Goal: Task Accomplishment & Management: Complete application form

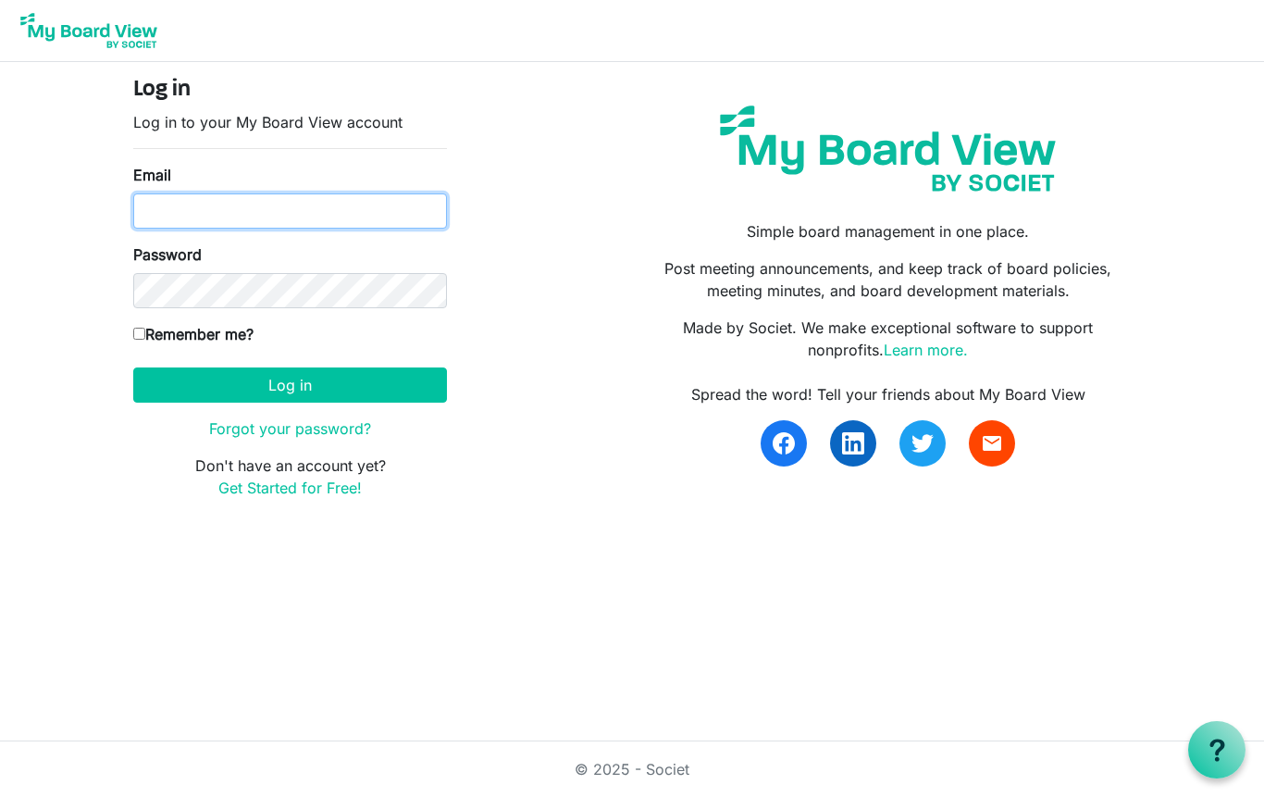
click at [324, 210] on input "Email" at bounding box center [290, 210] width 314 height 35
type input "[EMAIL_ADDRESS][DOMAIN_NAME]"
click at [323, 426] on link "Forgot your password?" at bounding box center [290, 428] width 162 height 19
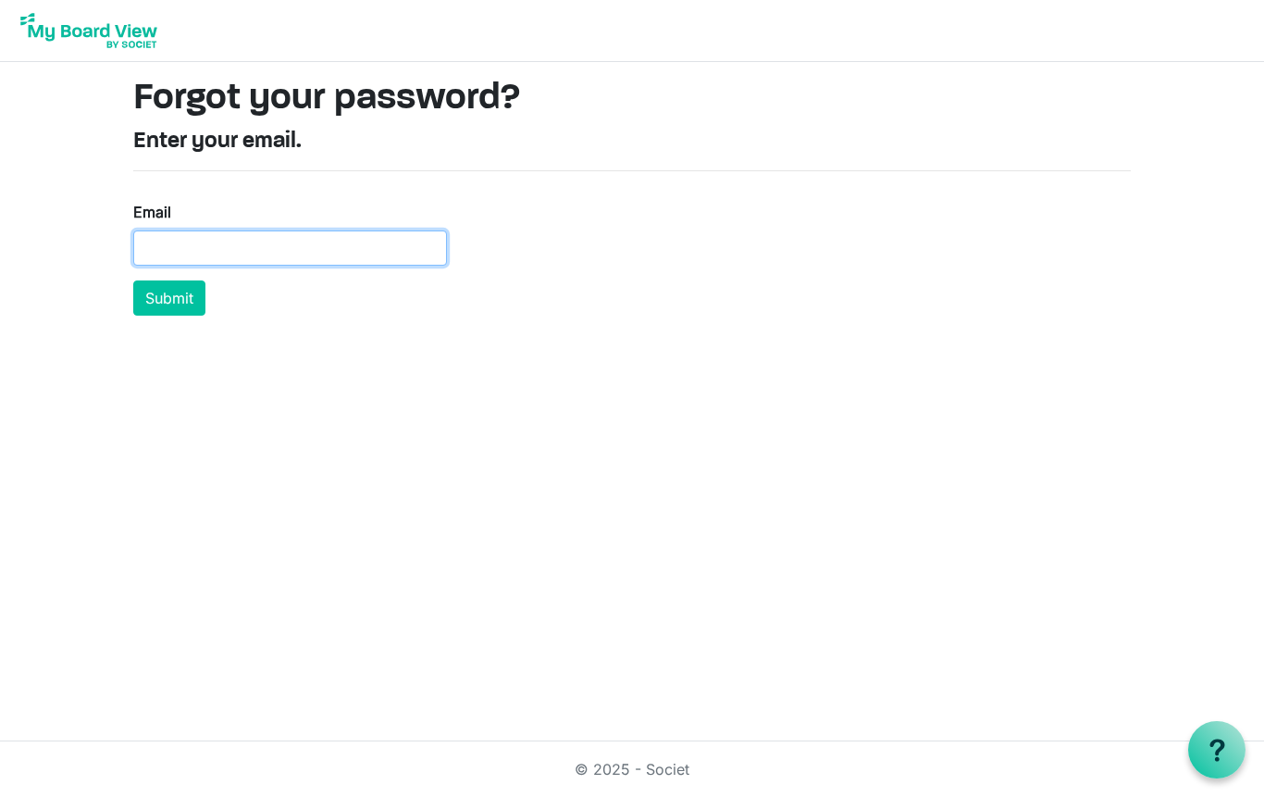
click at [357, 245] on input "Email" at bounding box center [290, 247] width 314 height 35
type input "rays@24jdc.us"
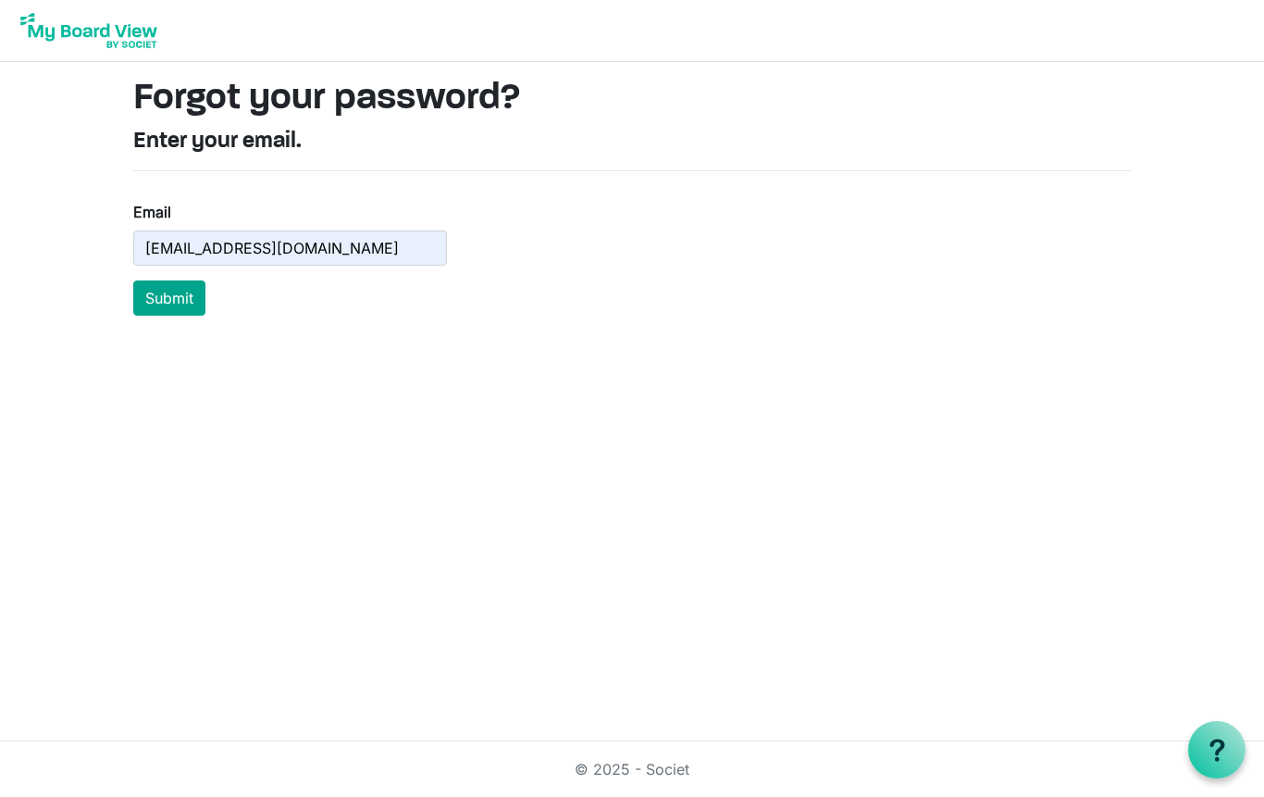
click at [187, 296] on button "Submit" at bounding box center [169, 297] width 72 height 35
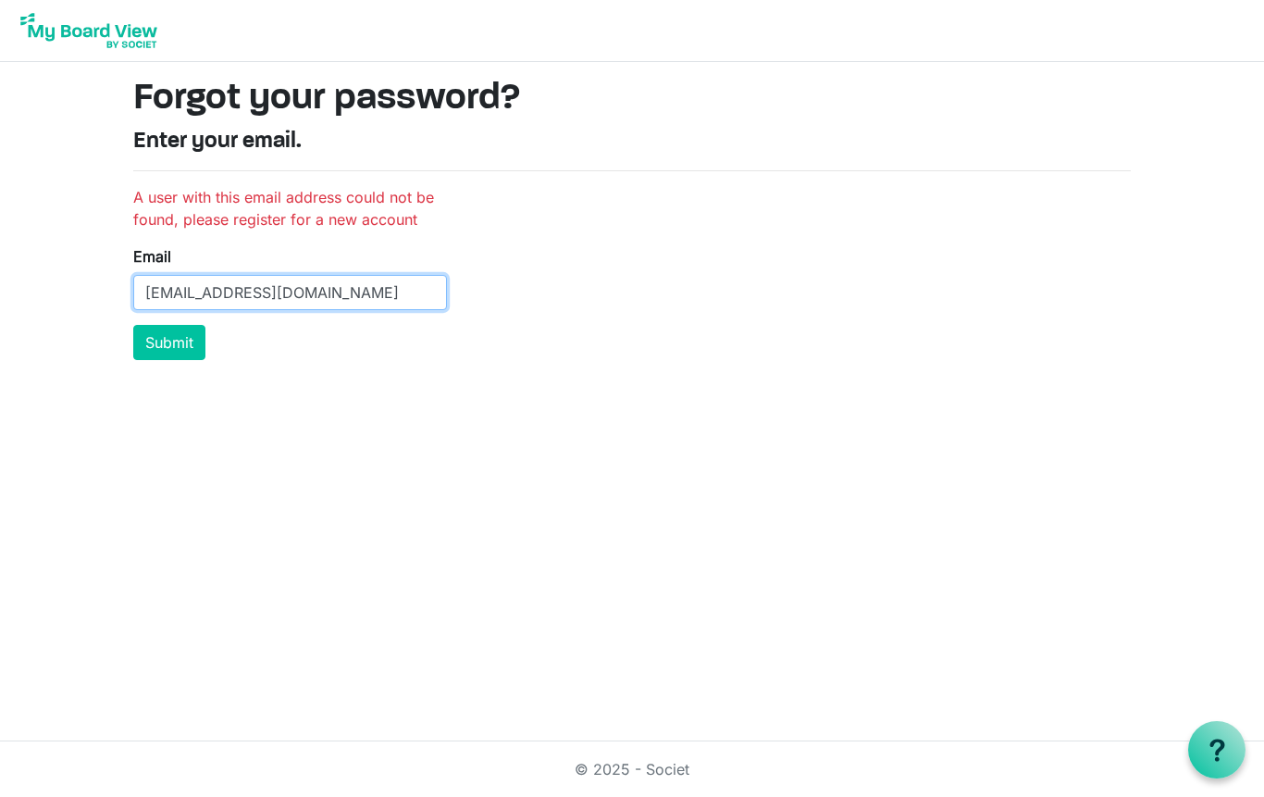
click at [377, 296] on input "[EMAIL_ADDRESS][DOMAIN_NAME]" at bounding box center [290, 292] width 314 height 35
type input "r"
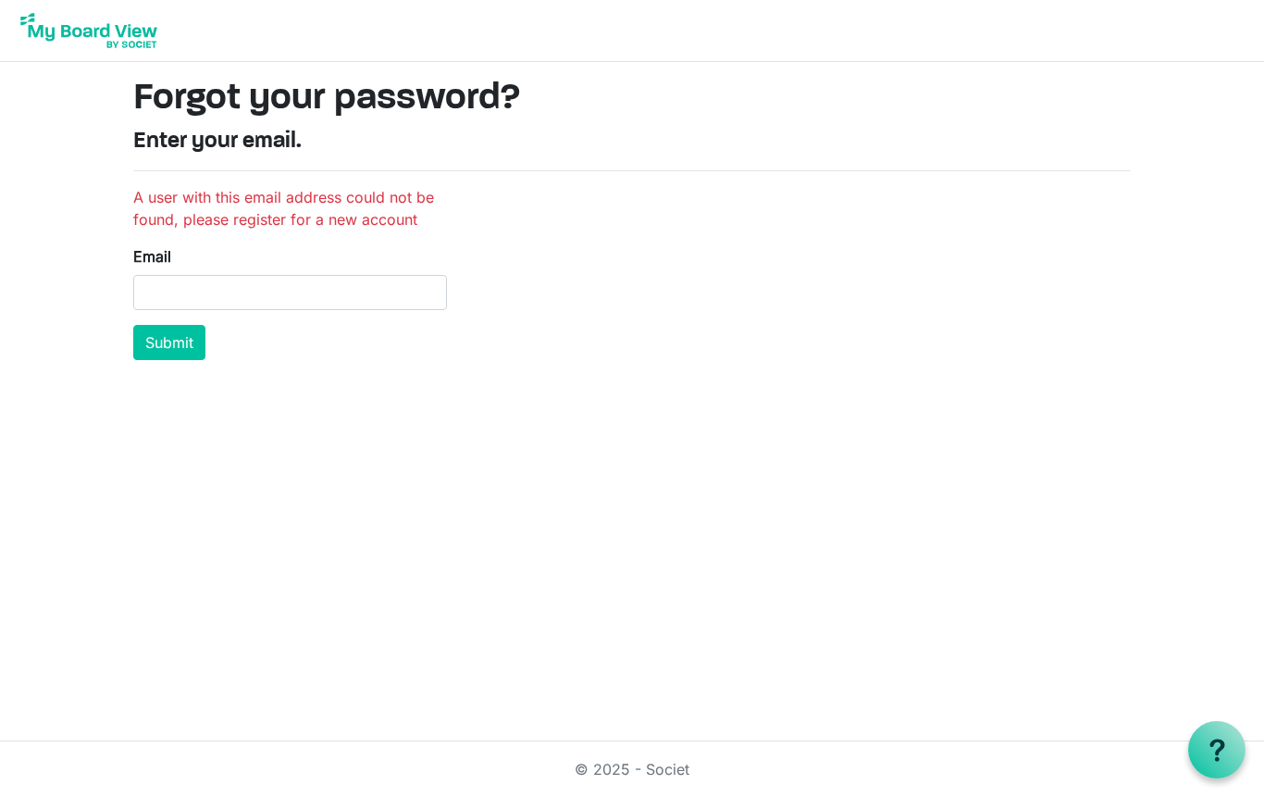
type input "raysteib@cs.com"
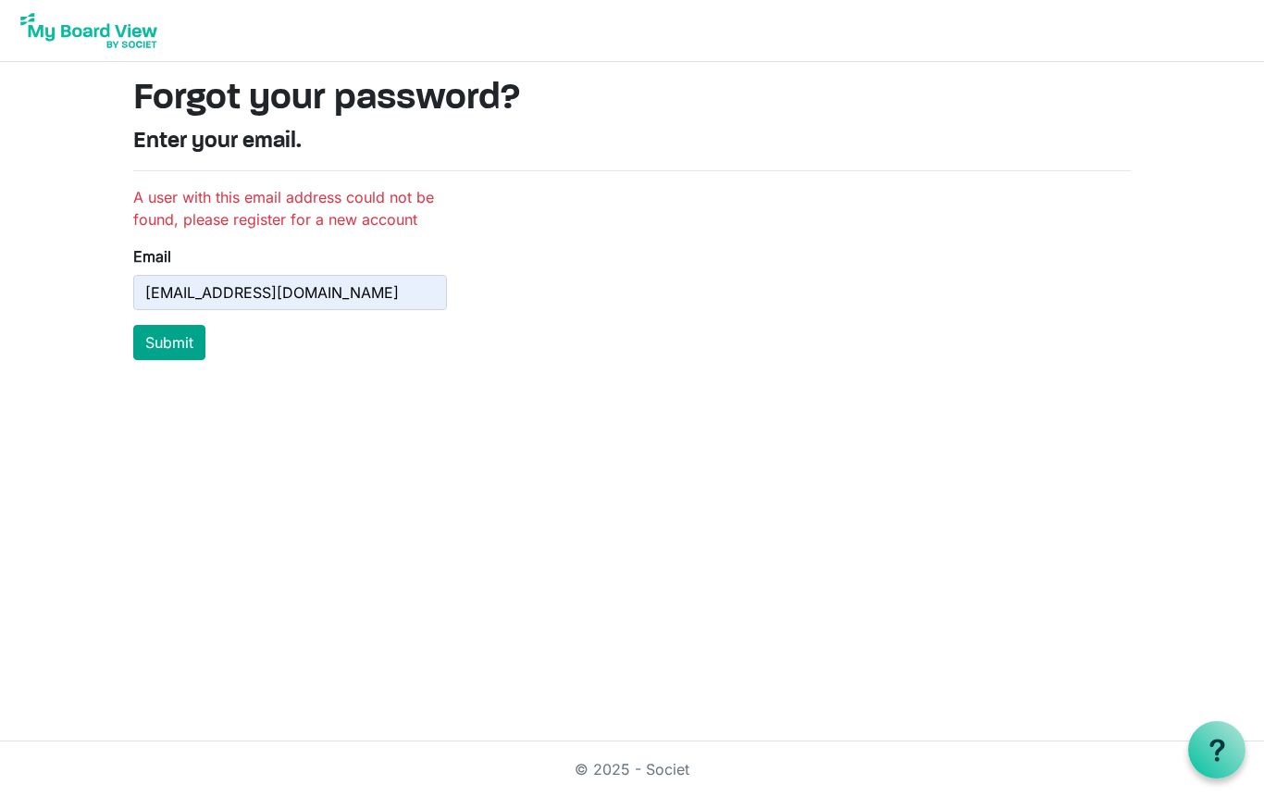
click at [180, 329] on button "Submit" at bounding box center [169, 342] width 72 height 35
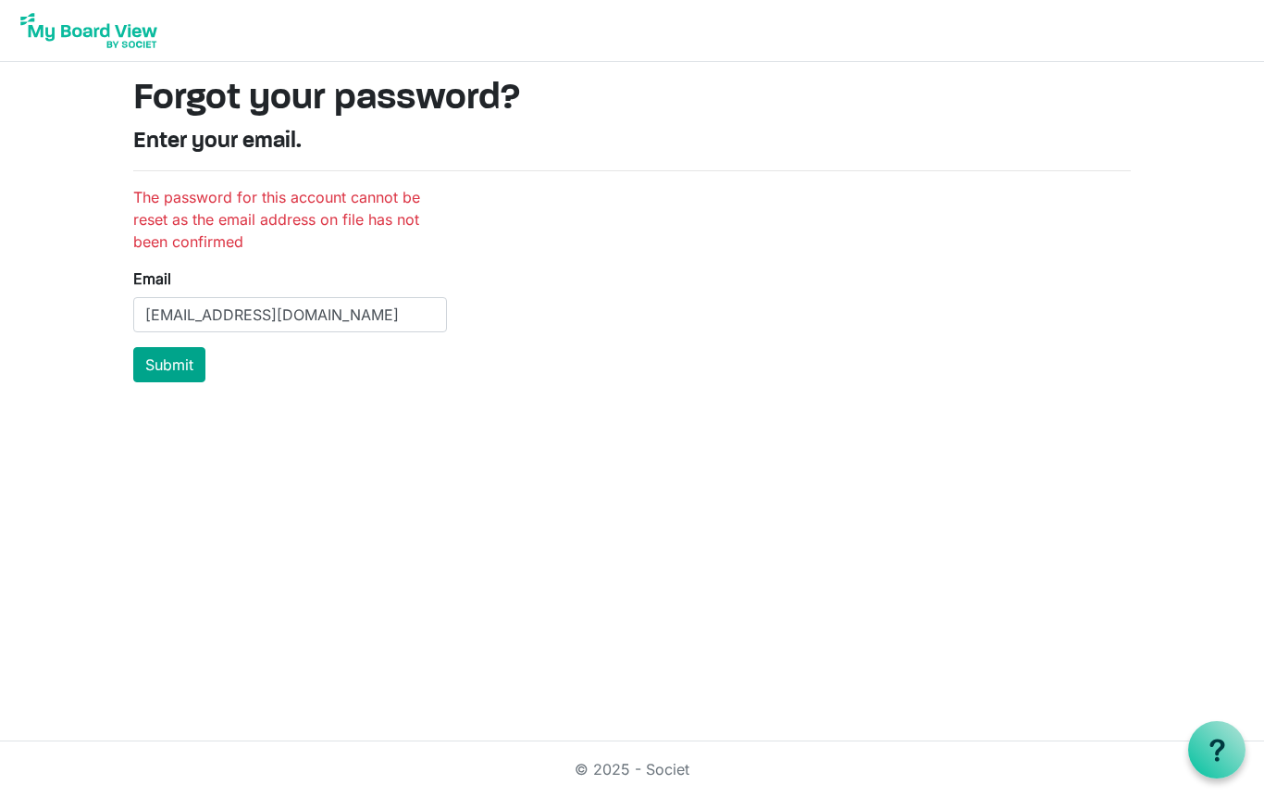
click at [180, 366] on button "Submit" at bounding box center [169, 364] width 72 height 35
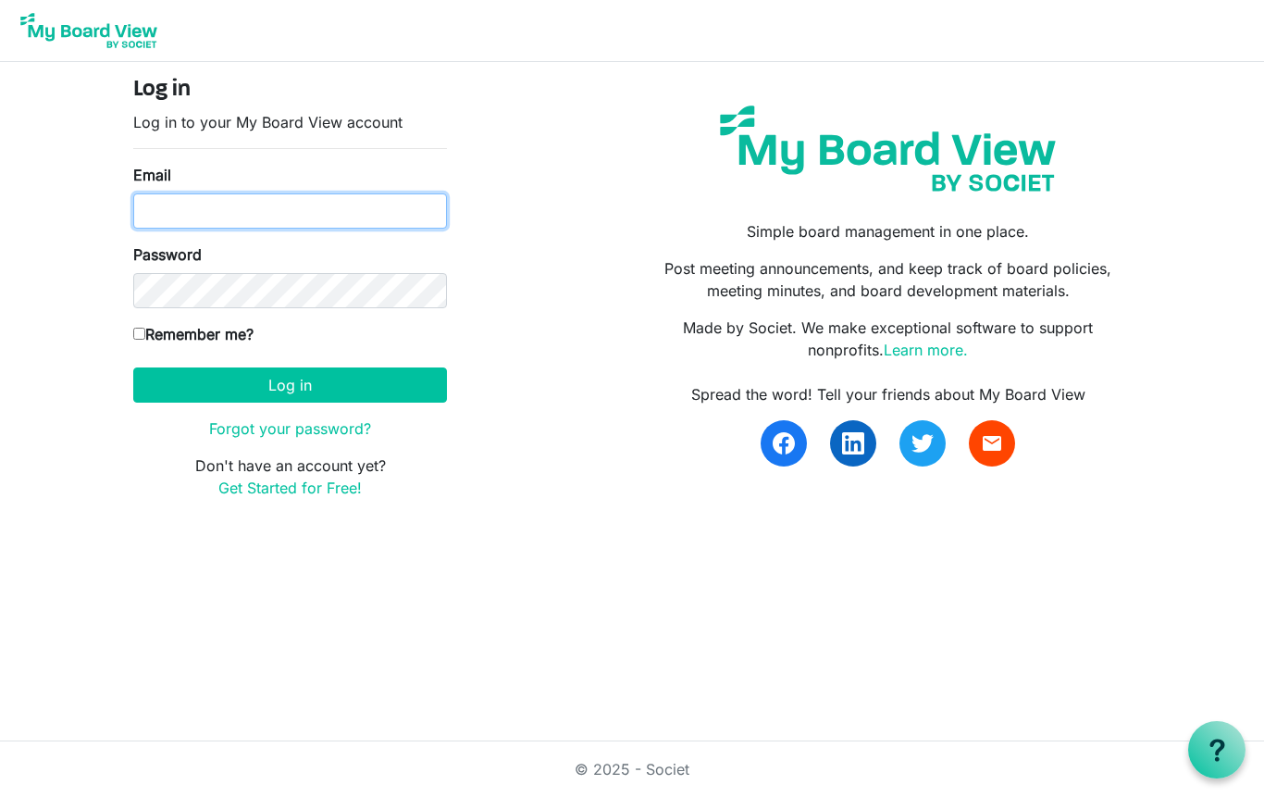
click at [324, 226] on input "Email" at bounding box center [290, 210] width 314 height 35
type input "[EMAIL_ADDRESS][DOMAIN_NAME]"
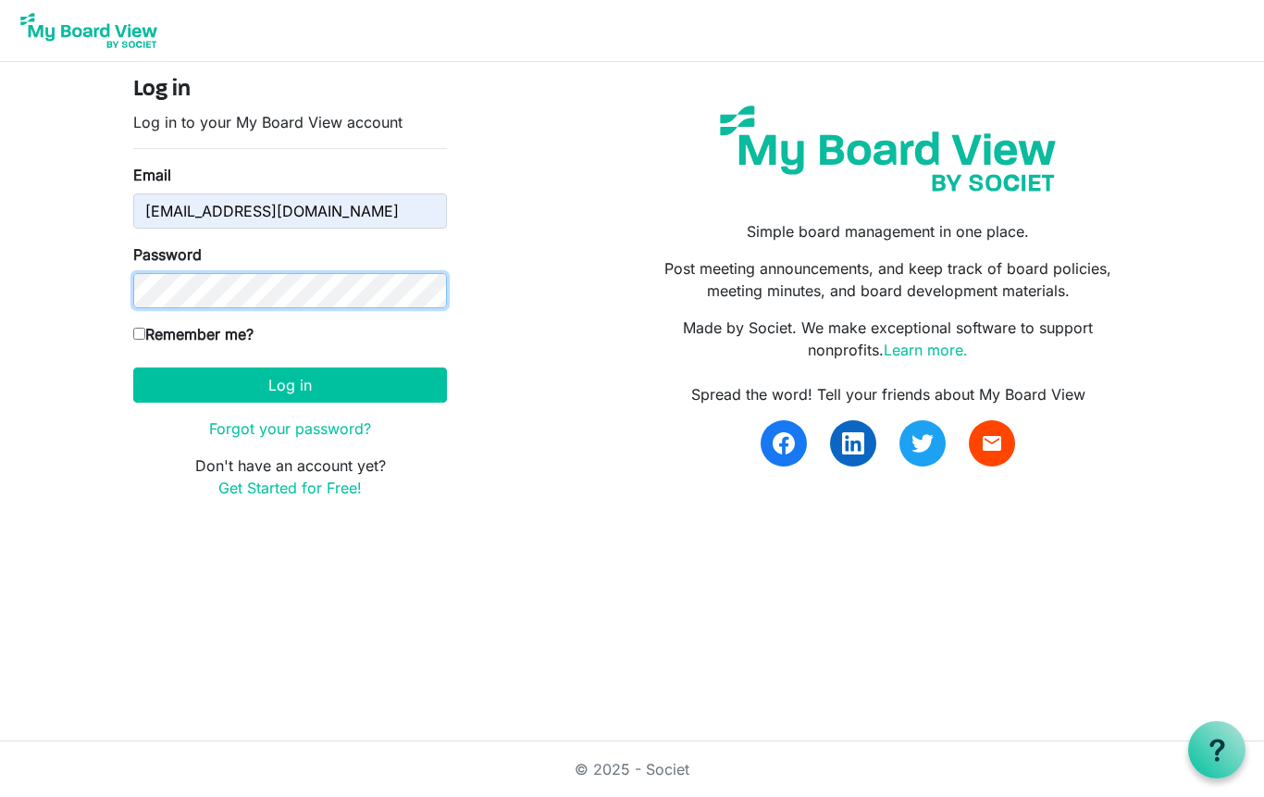
click at [290, 384] on button "Log in" at bounding box center [290, 384] width 314 height 35
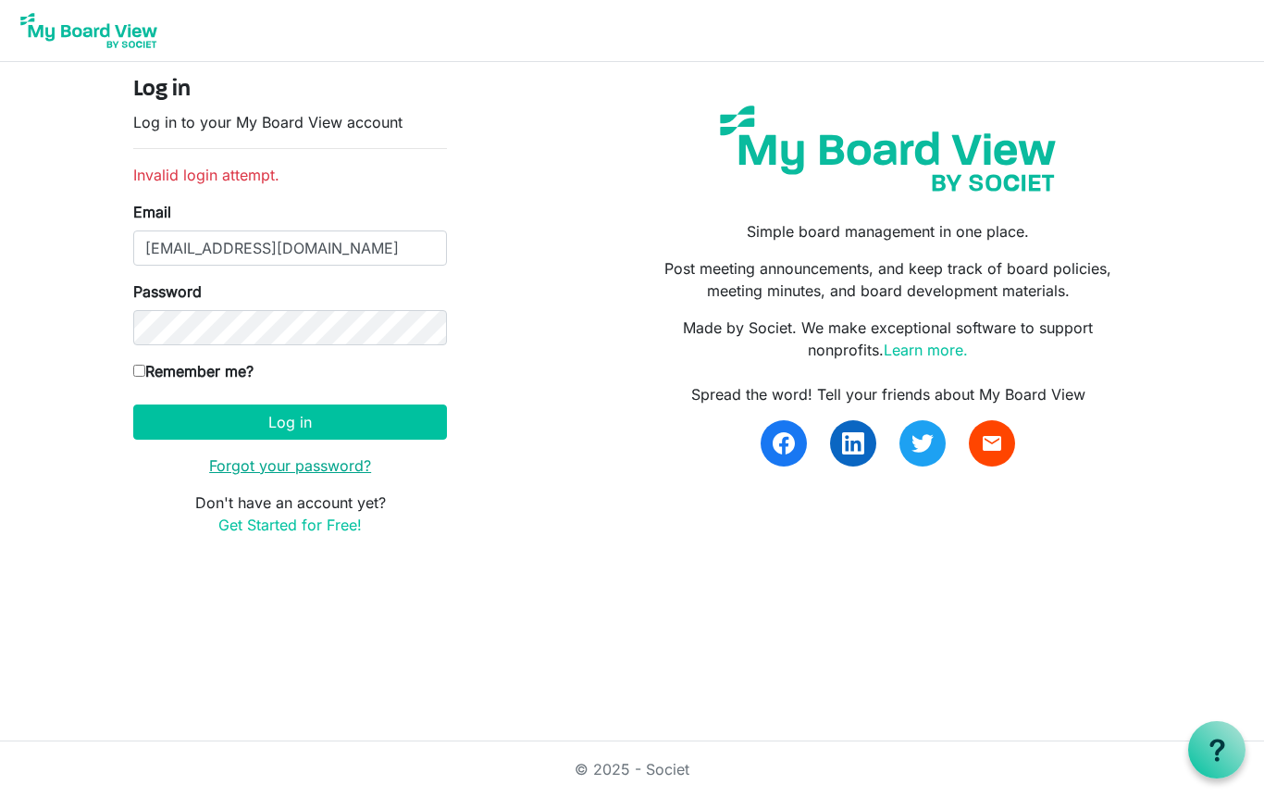
click at [307, 470] on link "Forgot your password?" at bounding box center [290, 465] width 162 height 19
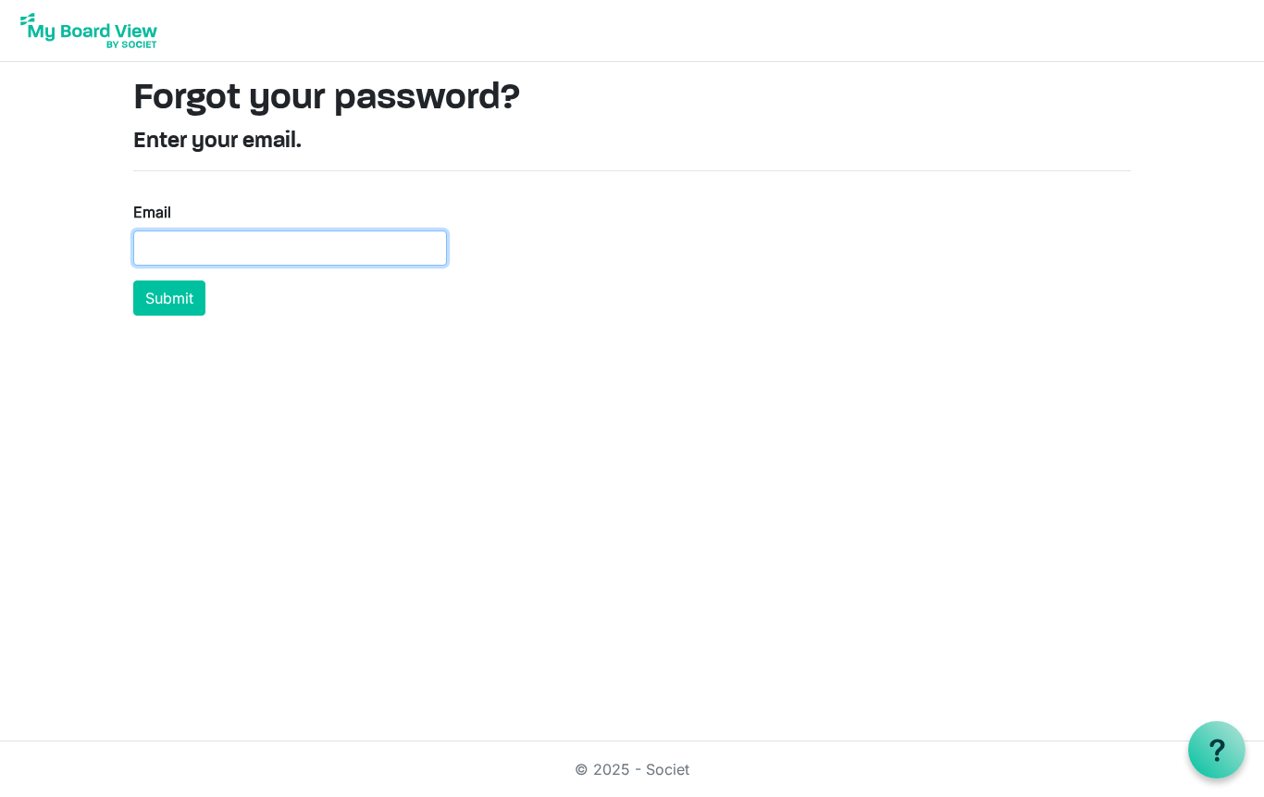
click at [362, 240] on input "Email" at bounding box center [290, 247] width 314 height 35
type input "[EMAIL_ADDRESS][DOMAIN_NAME]"
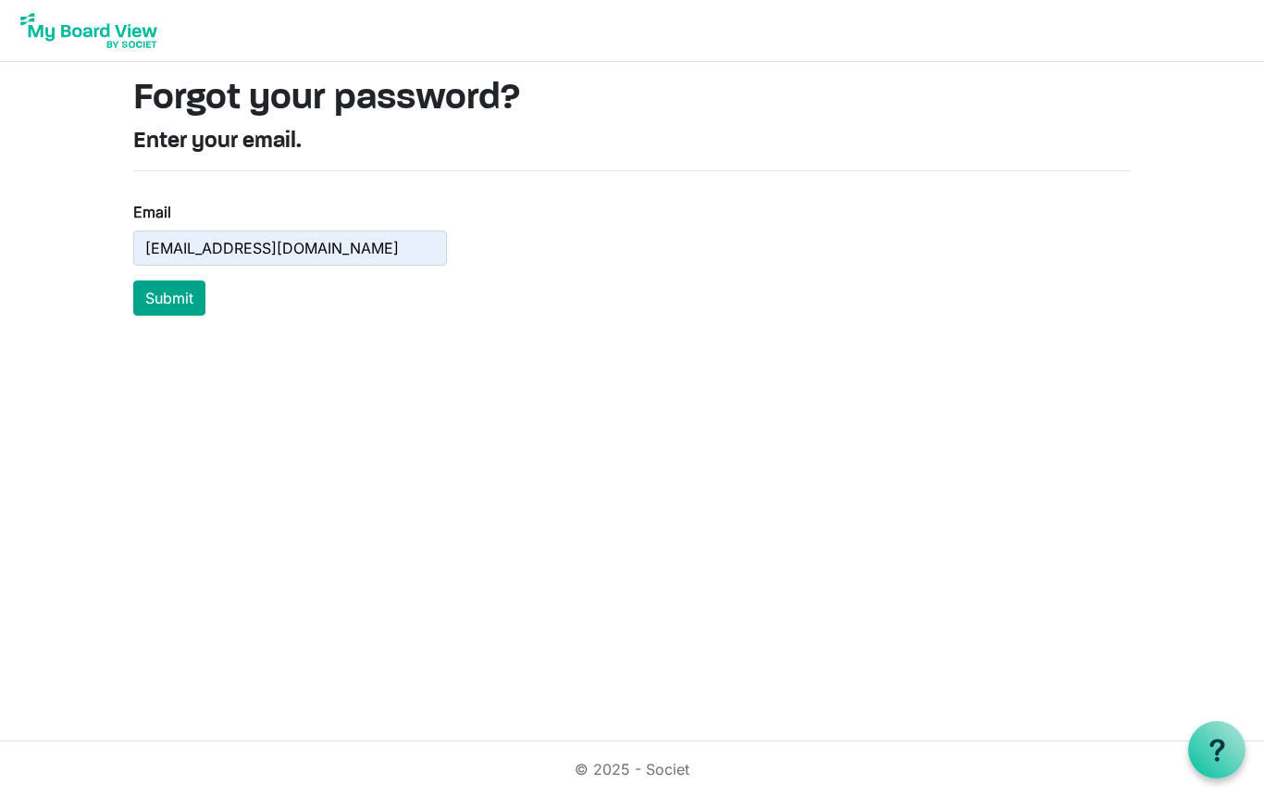
click at [180, 292] on button "Submit" at bounding box center [169, 297] width 72 height 35
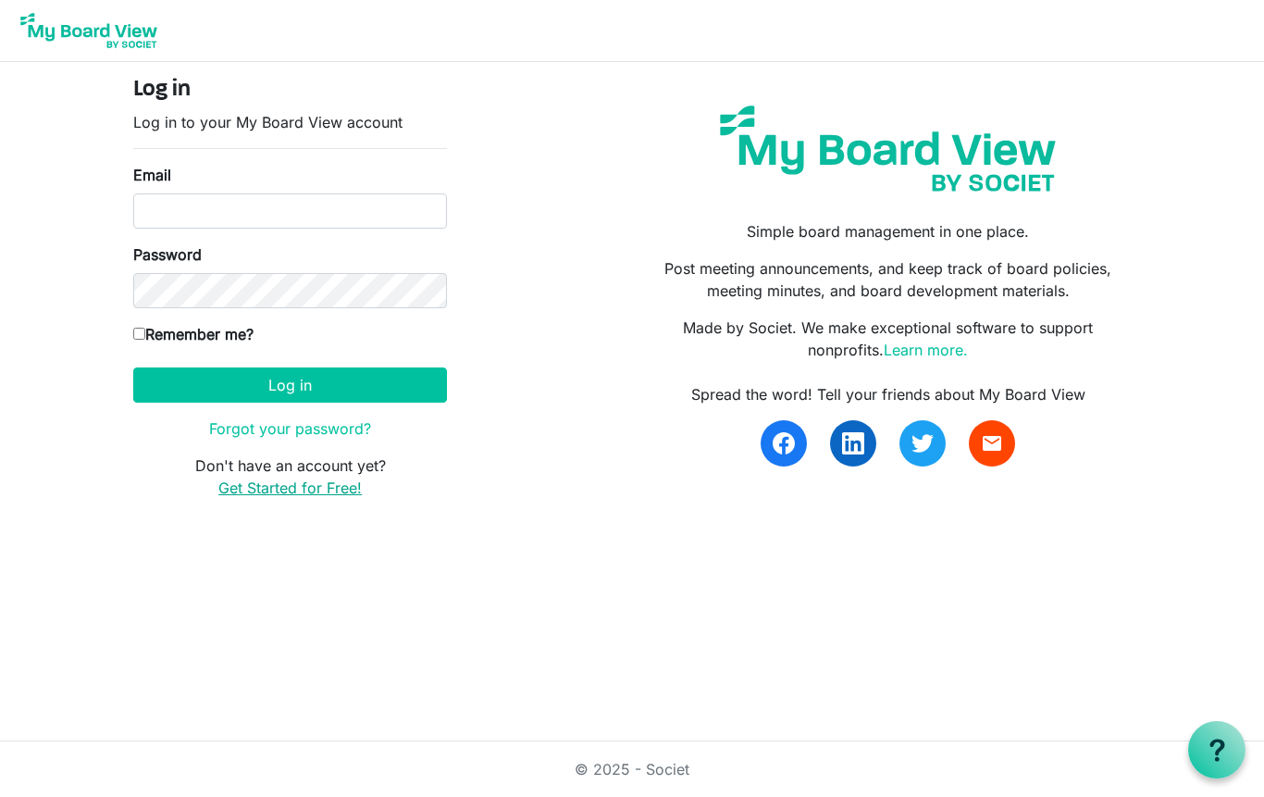
click at [305, 493] on link "Get Started for Free!" at bounding box center [289, 487] width 143 height 19
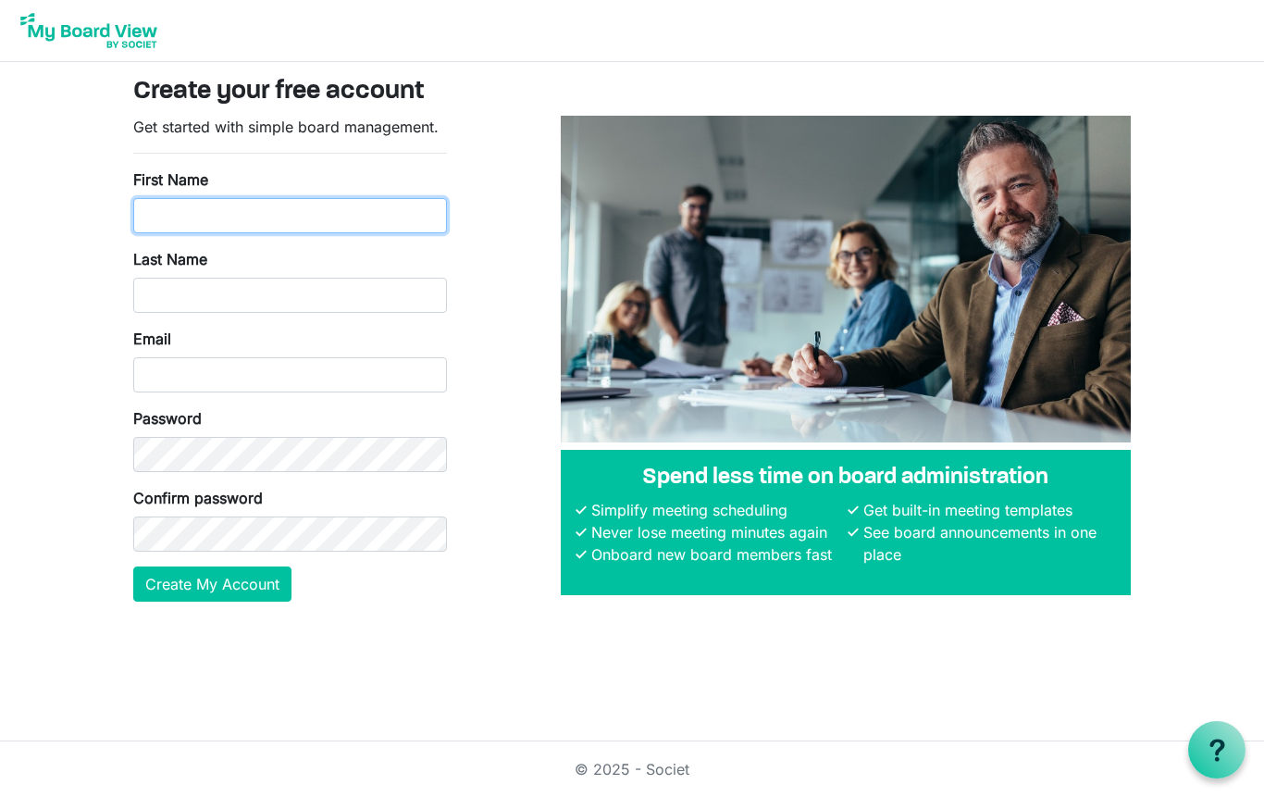
click at [359, 208] on input "First Name" at bounding box center [290, 215] width 314 height 35
type input "Raymond"
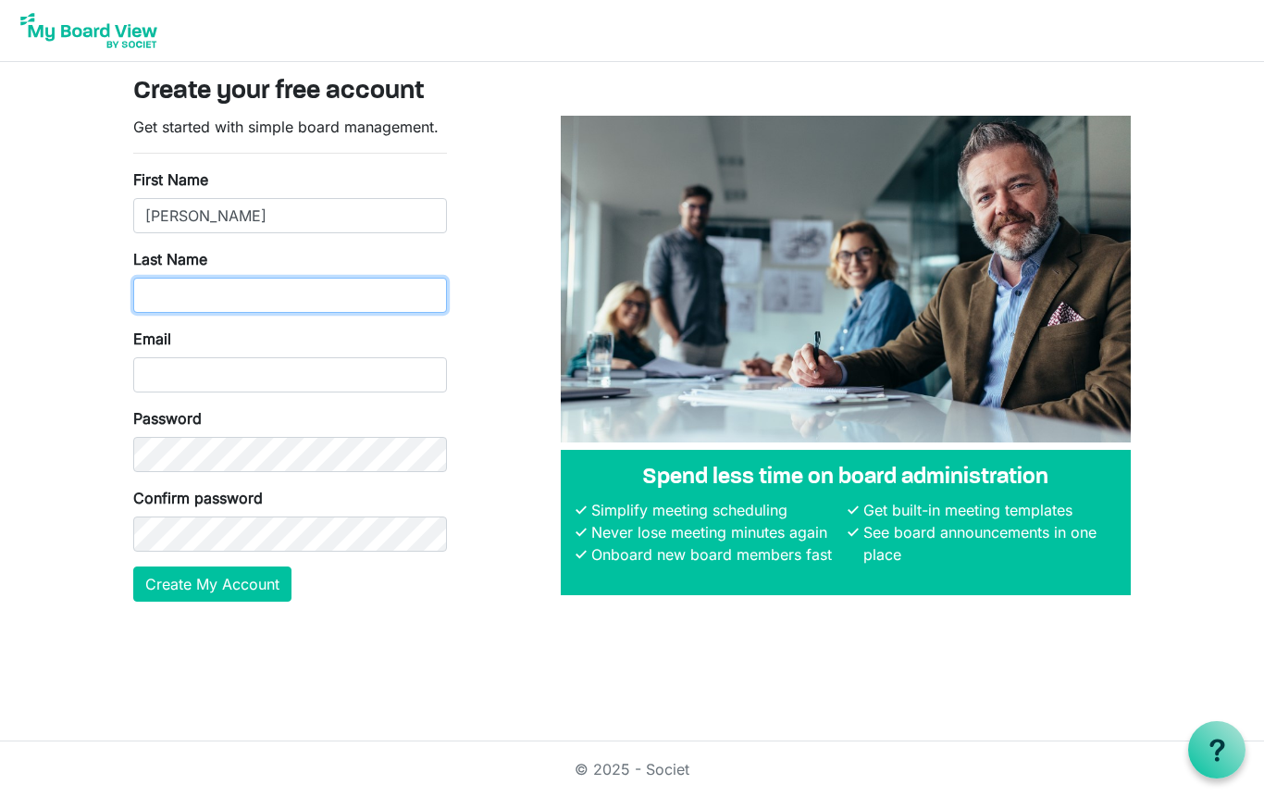
click at [179, 290] on input "Last Name" at bounding box center [290, 295] width 314 height 35
type input "Steib"
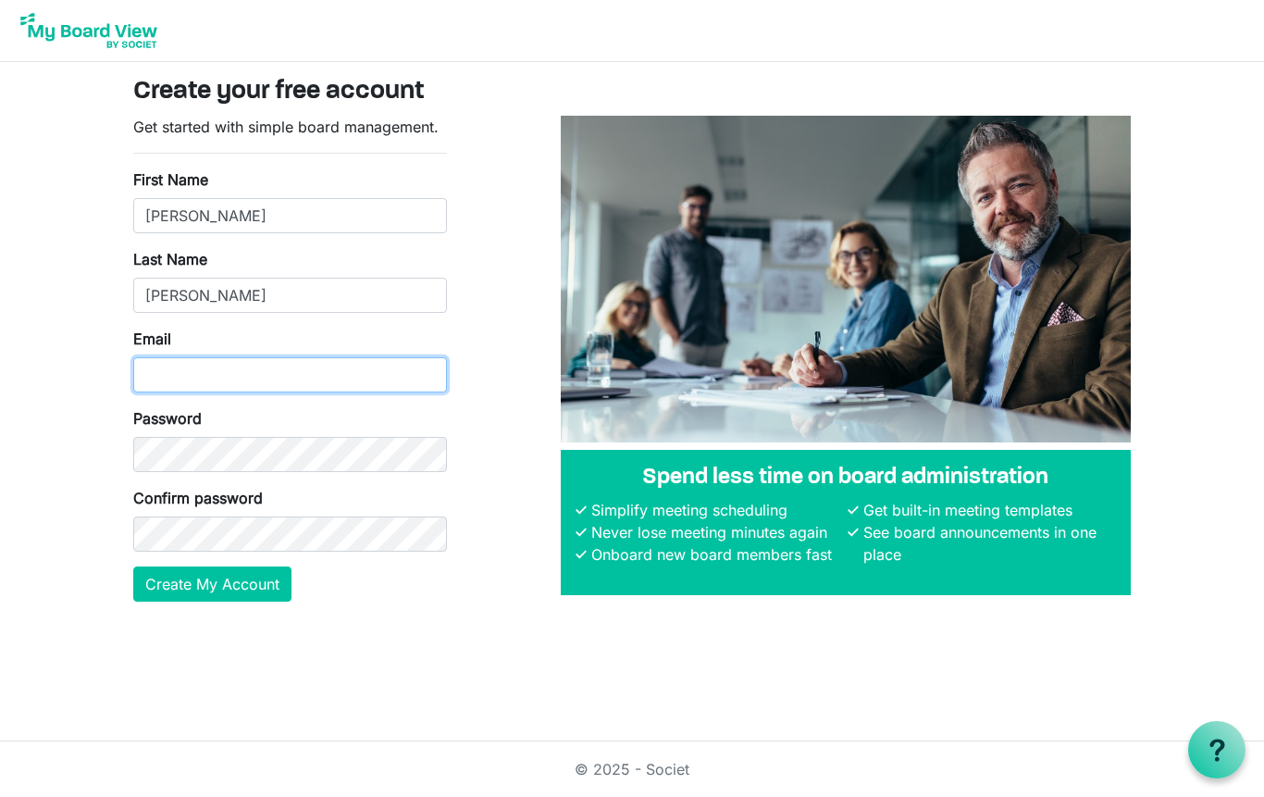
click at [293, 376] on input "Email" at bounding box center [290, 374] width 314 height 35
type input "rays@24jdc.us"
click at [243, 595] on button "Create My Account" at bounding box center [212, 583] width 158 height 35
